Goal: Navigation & Orientation: Find specific page/section

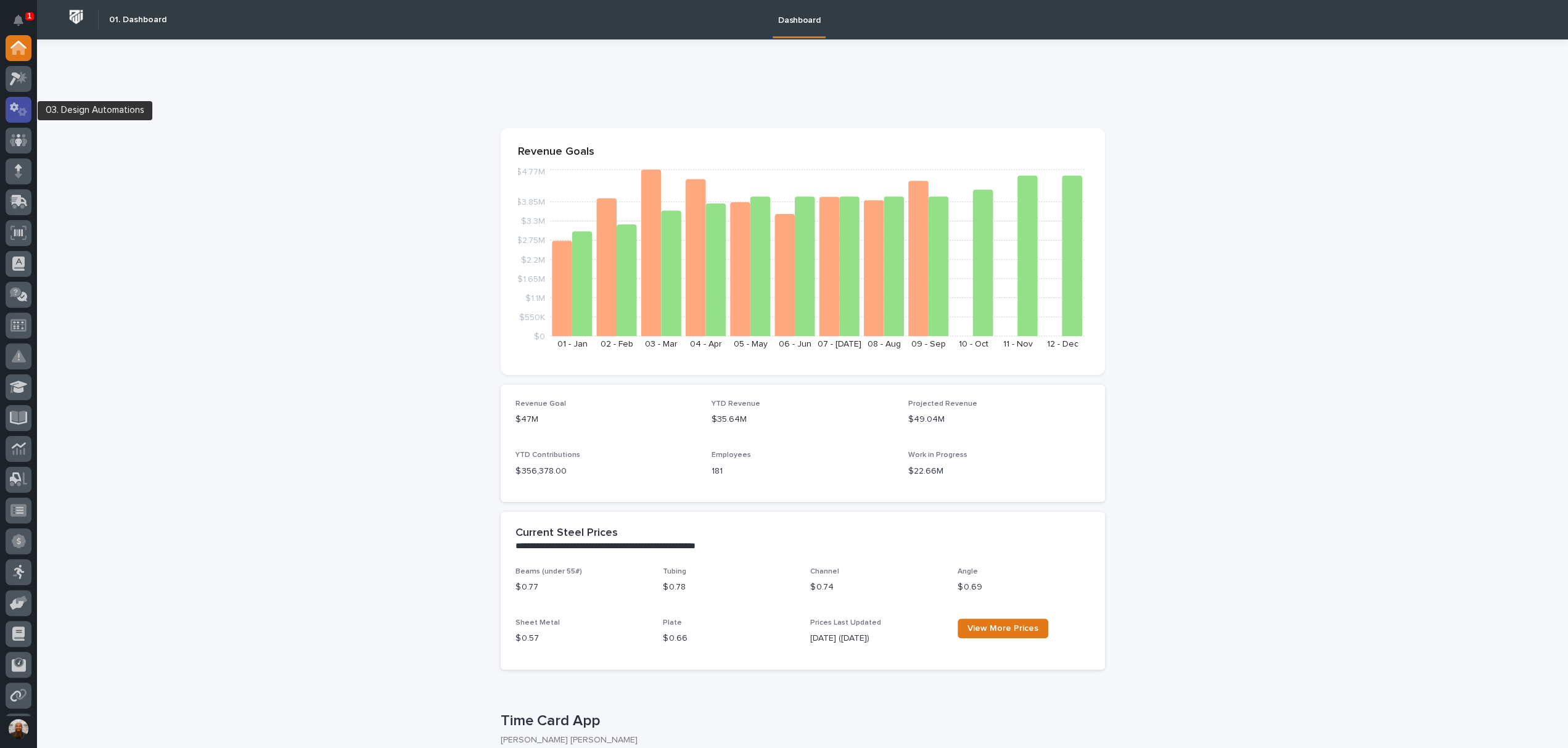
click at [20, 106] on icon at bounding box center [18, 109] width 18 height 14
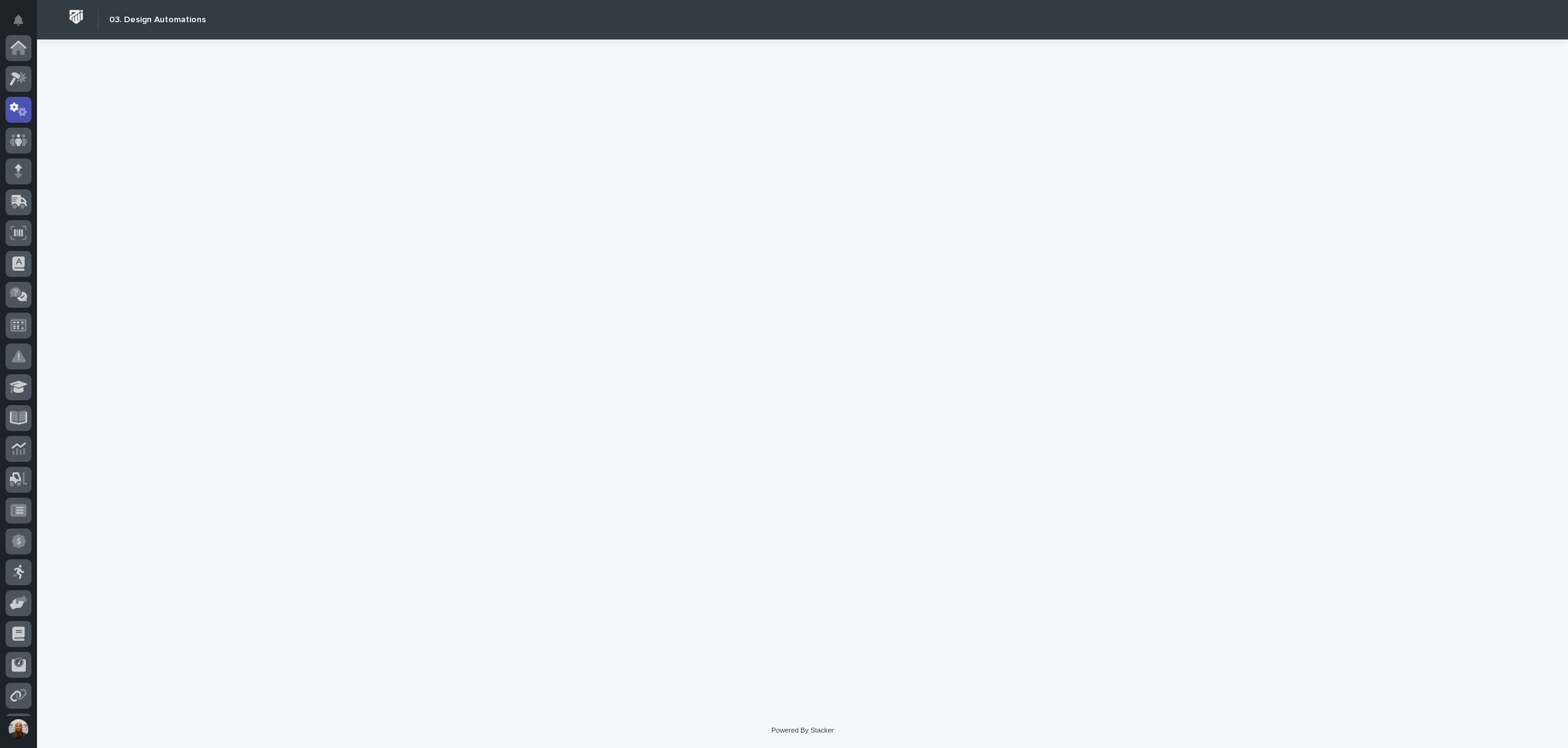
scroll to position [62, 0]
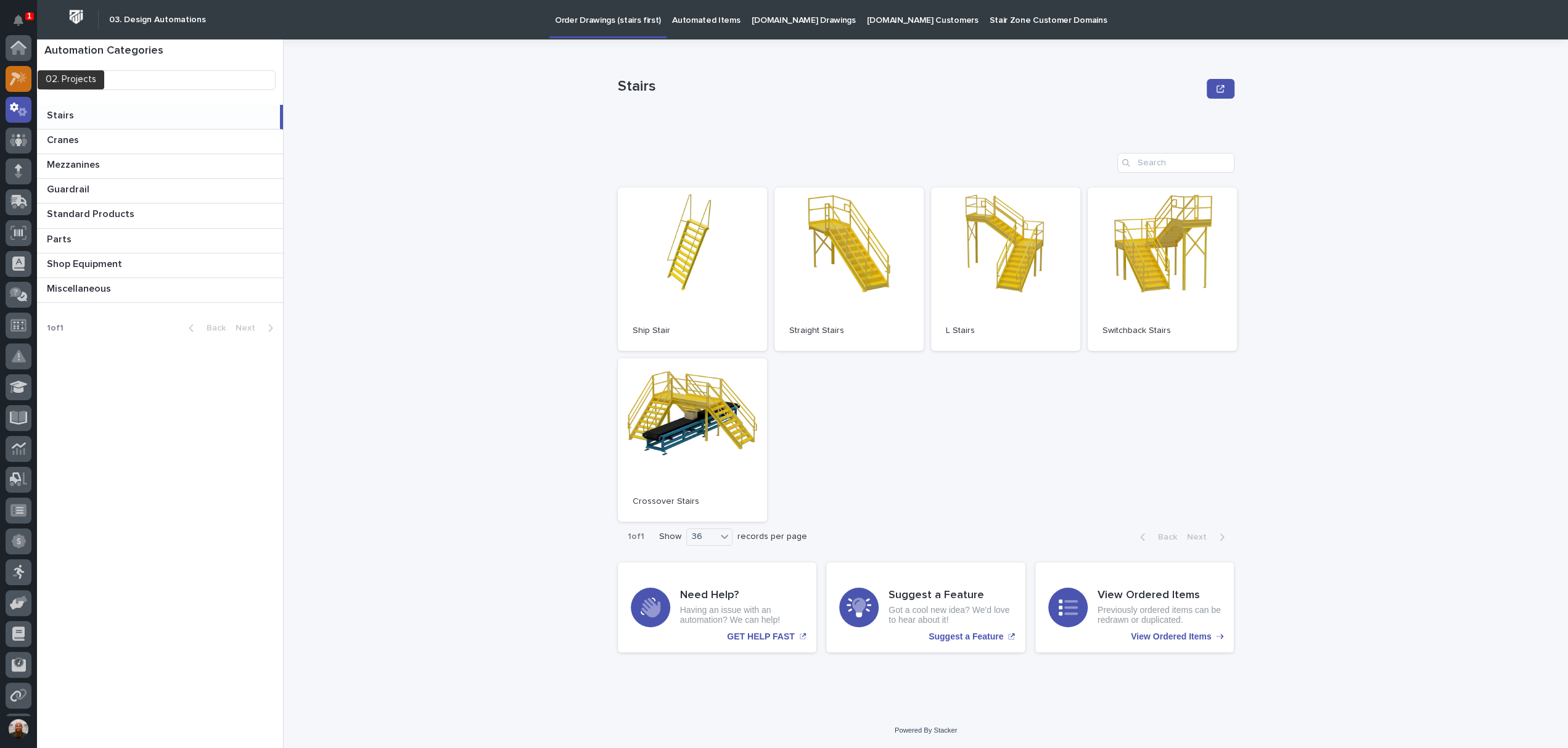
click at [20, 87] on div at bounding box center [18, 78] width 26 height 26
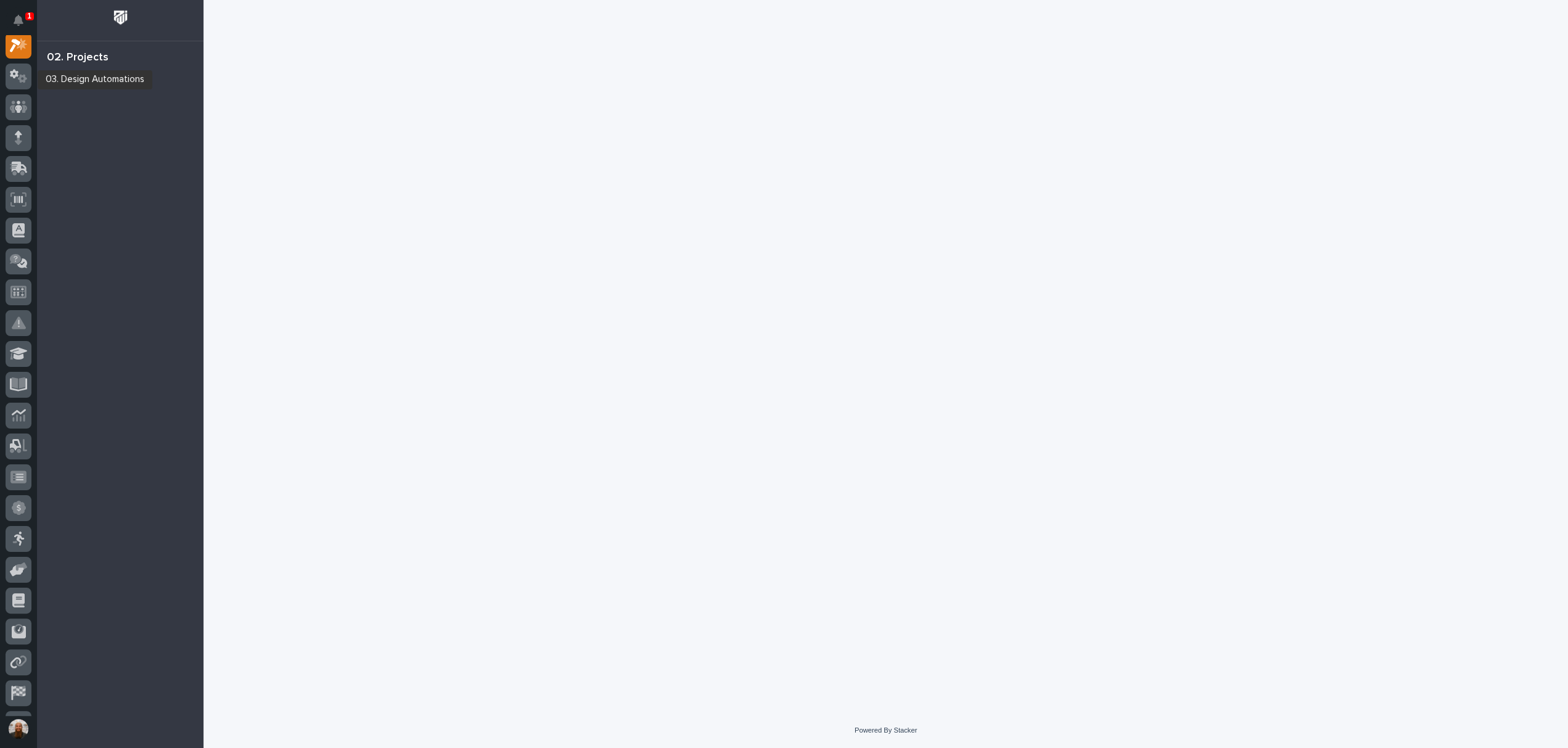
scroll to position [30, 0]
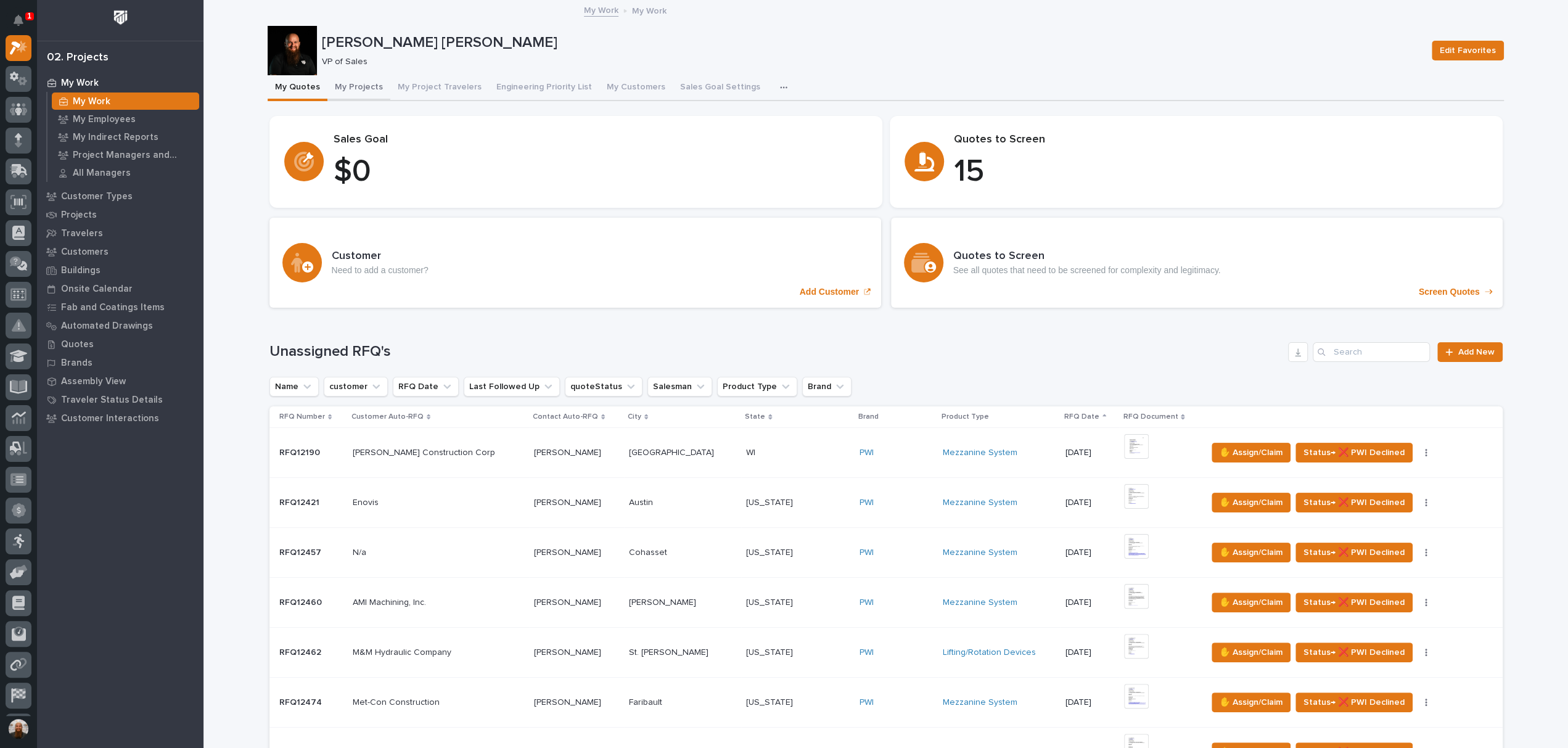
click at [349, 80] on button "My Projects" at bounding box center [359, 88] width 63 height 26
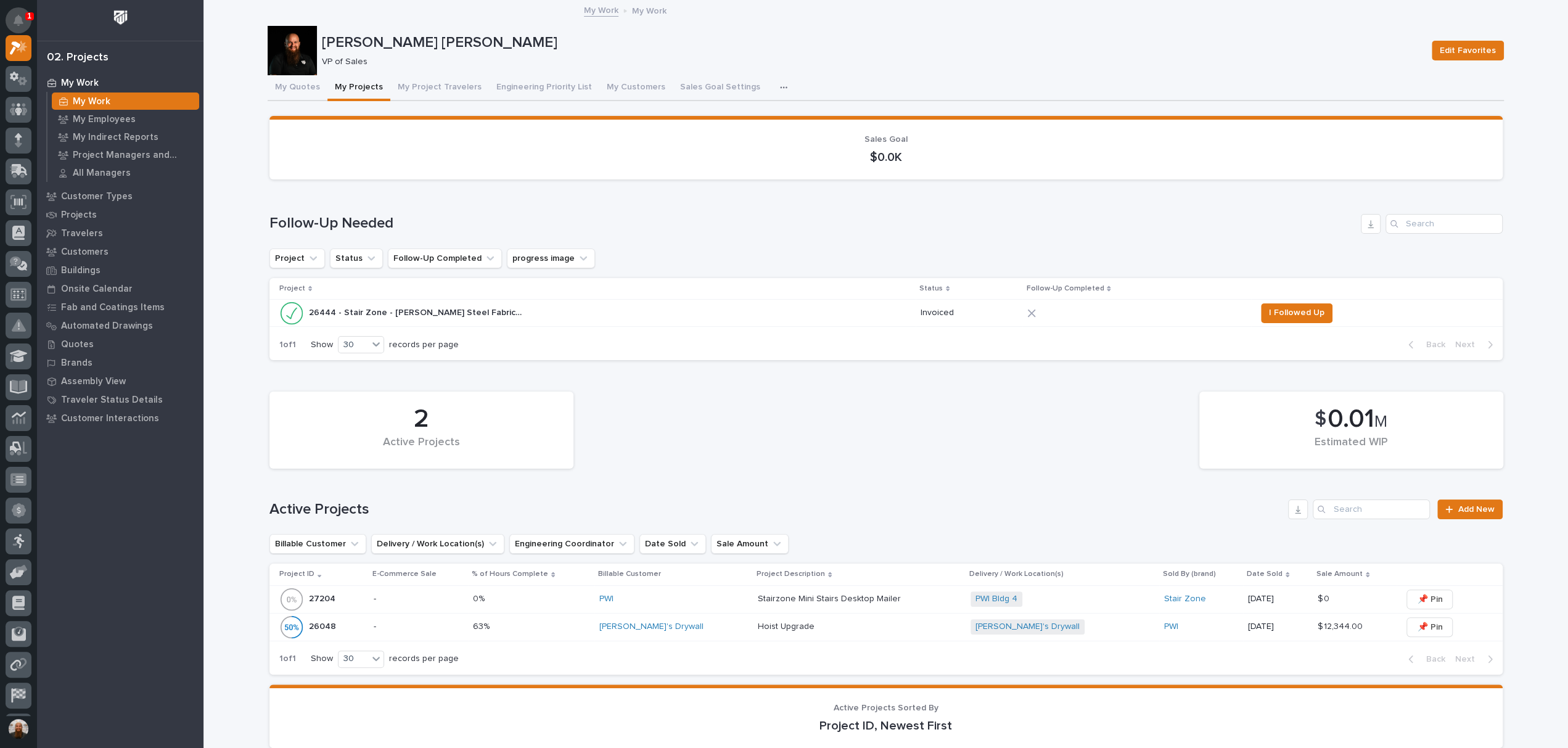
click at [15, 17] on icon "Notifications" at bounding box center [18, 21] width 10 height 11
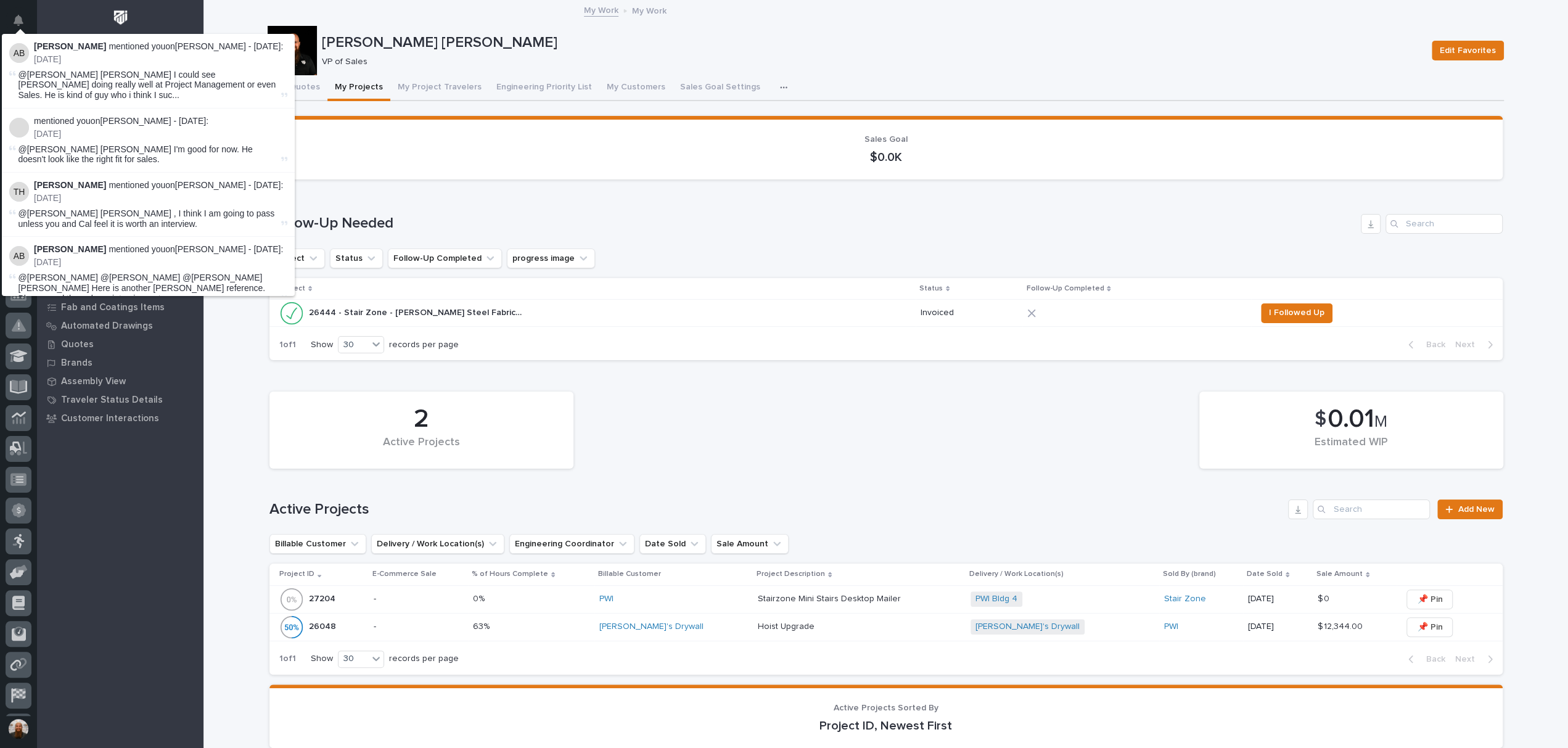
click at [1076, 45] on p "[PERSON_NAME] [PERSON_NAME]" at bounding box center [872, 43] width 1100 height 18
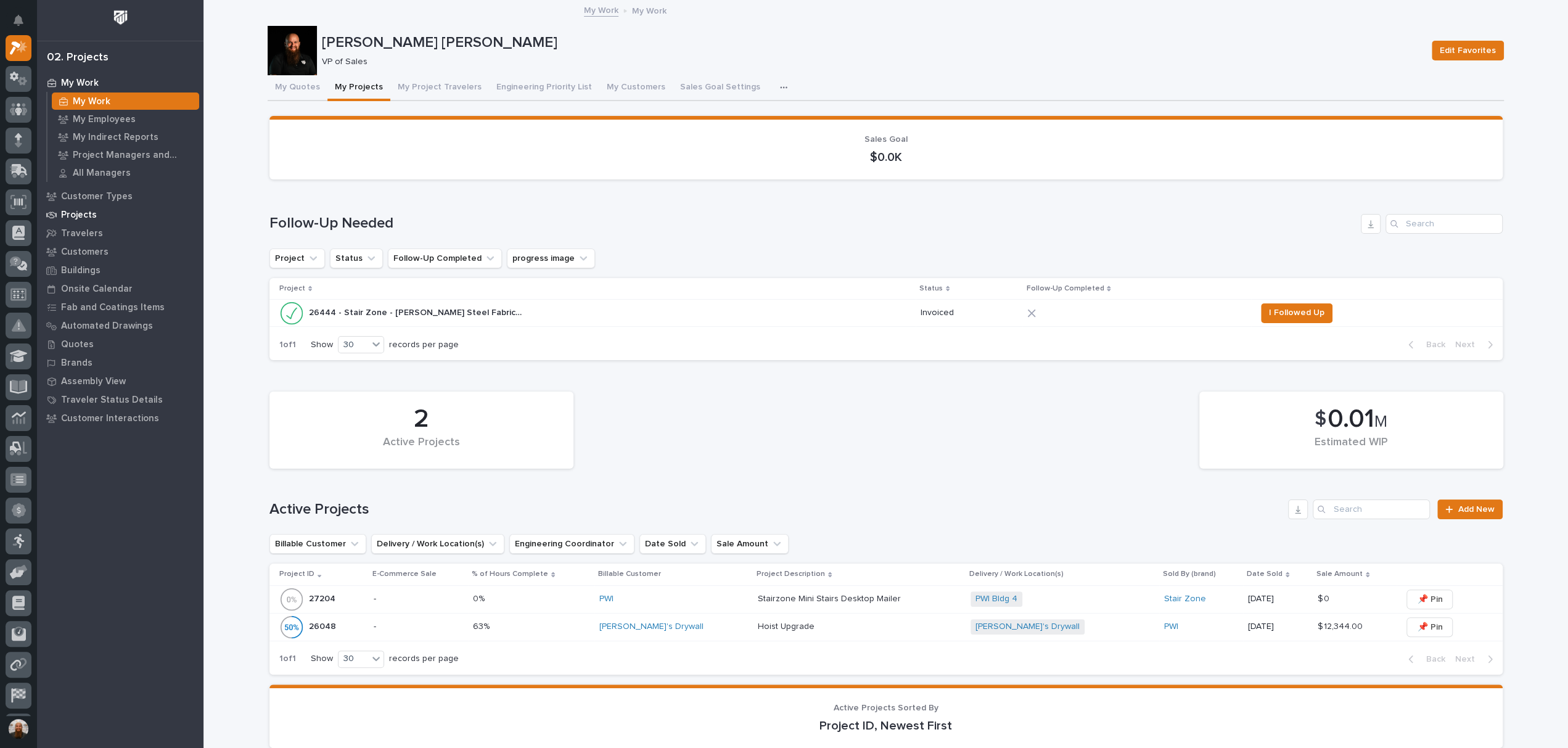
click at [85, 215] on p "Projects" at bounding box center [79, 215] width 36 height 11
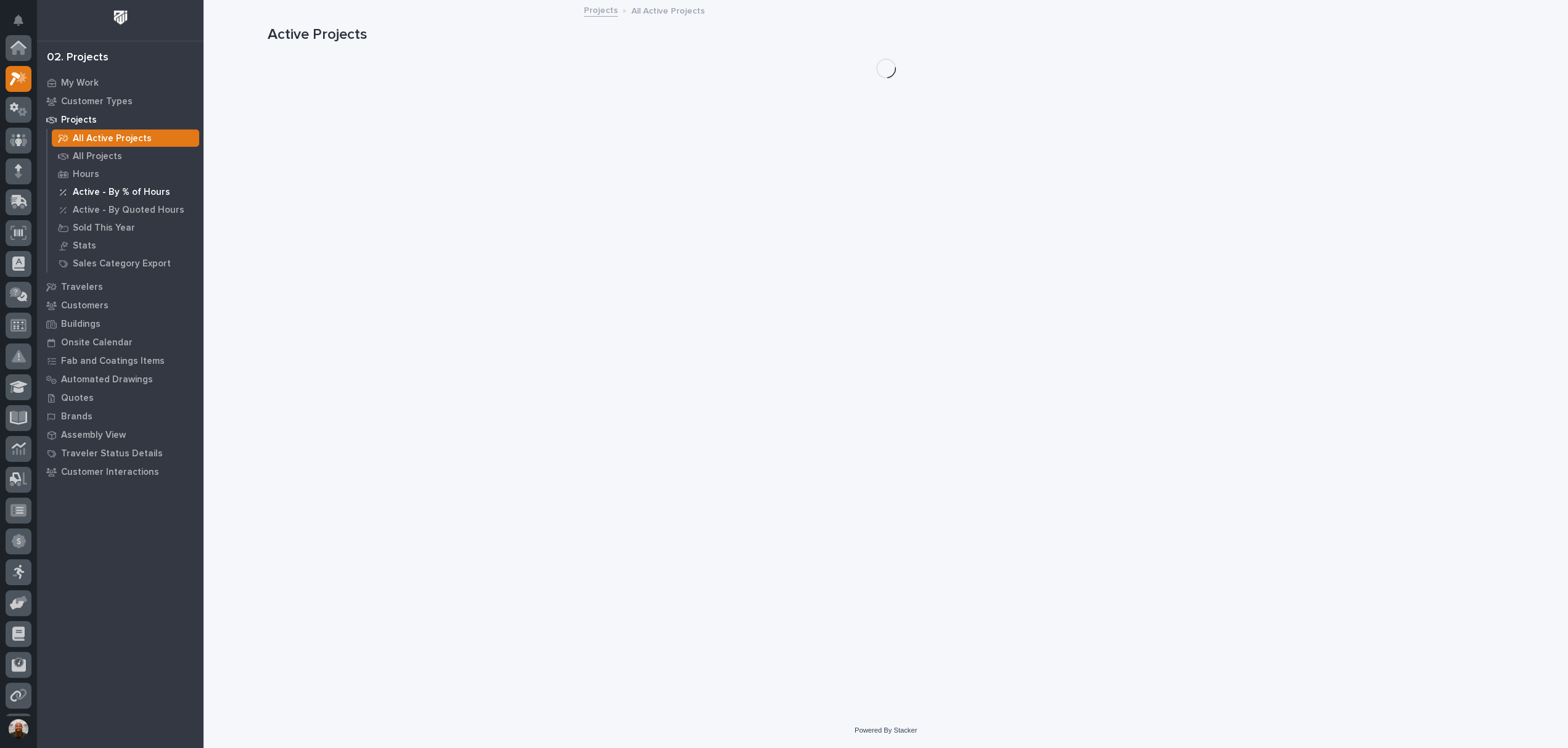
scroll to position [30, 0]
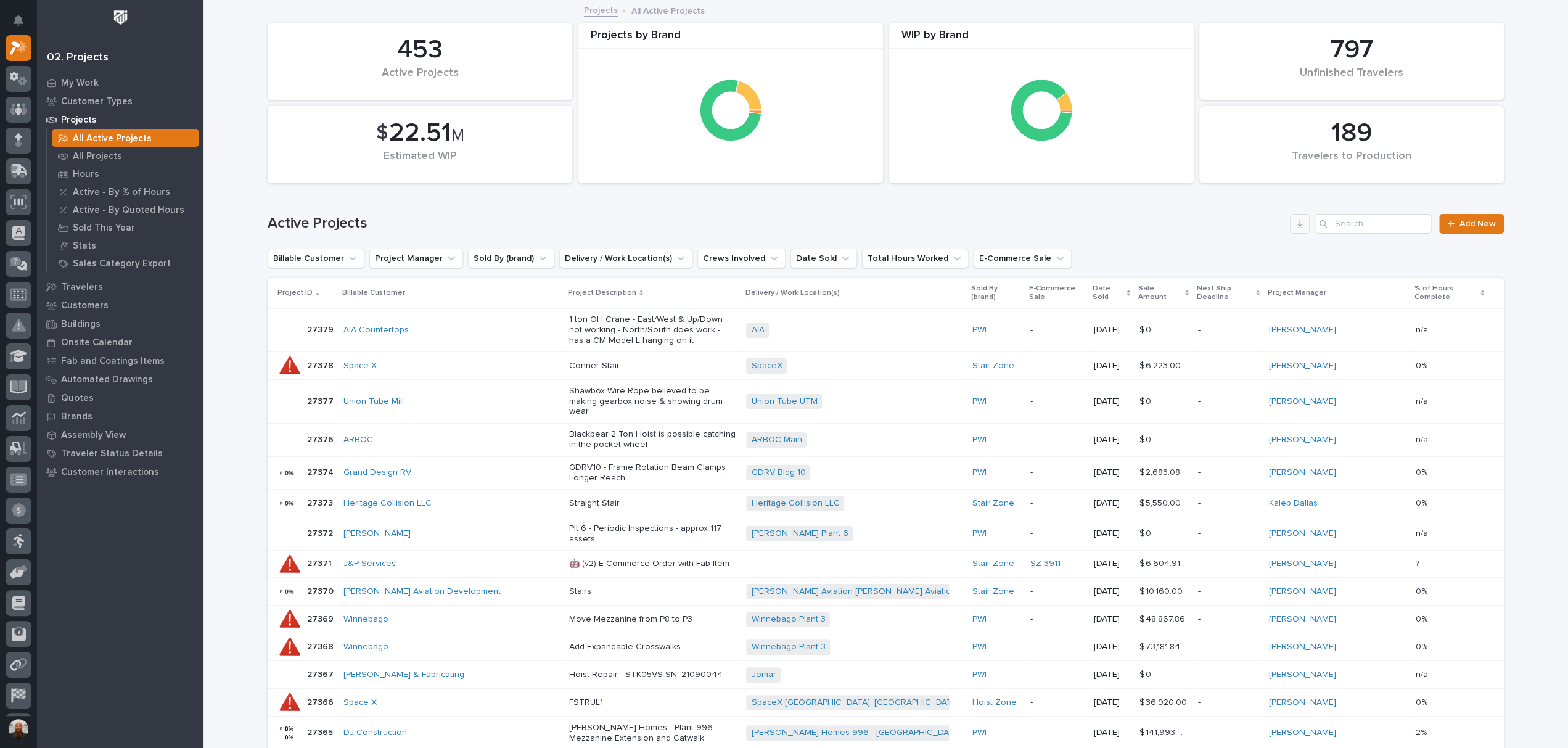
click at [1301, 226] on button "button" at bounding box center [1299, 224] width 20 height 20
